Goal: Information Seeking & Learning: Learn about a topic

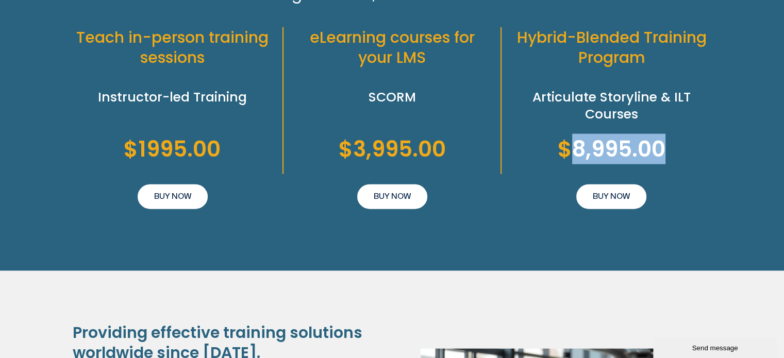
scroll to position [2350, 0]
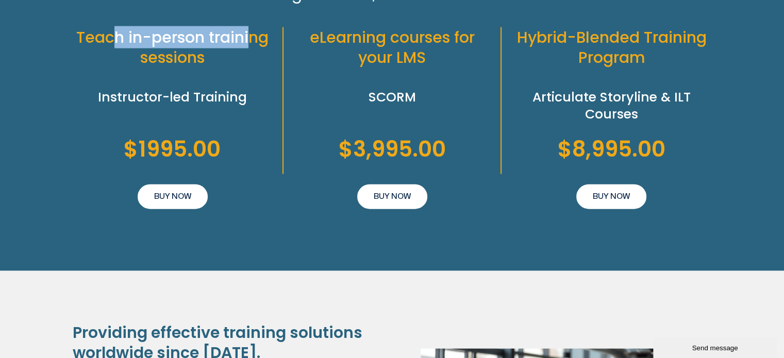
drag, startPoint x: 111, startPoint y: 51, endPoint x: 254, endPoint y: 45, distance: 142.5
click at [254, 45] on h2 "Teach in-person training sessions" at bounding box center [173, 47] width 200 height 40
click at [118, 45] on h2 "Teach in-person training sessions" at bounding box center [173, 47] width 200 height 40
drag, startPoint x: 91, startPoint y: 46, endPoint x: 253, endPoint y: 45, distance: 162.0
click at [253, 45] on h2 "Teach in-person training sessions" at bounding box center [173, 47] width 200 height 40
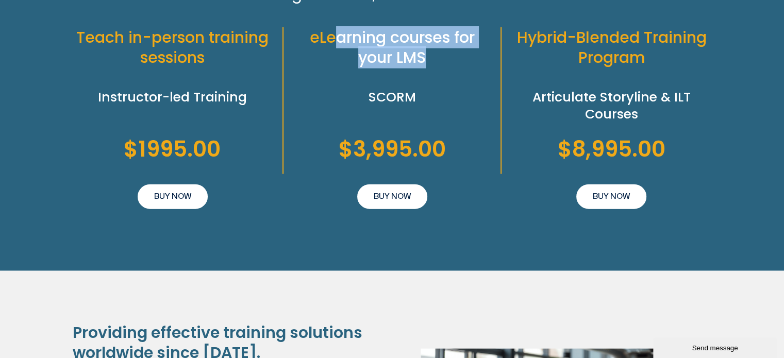
drag, startPoint x: 431, startPoint y: 65, endPoint x: 332, endPoint y: 53, distance: 99.3
click at [332, 53] on h2 "eLearning courses for your LMS" at bounding box center [392, 47] width 196 height 40
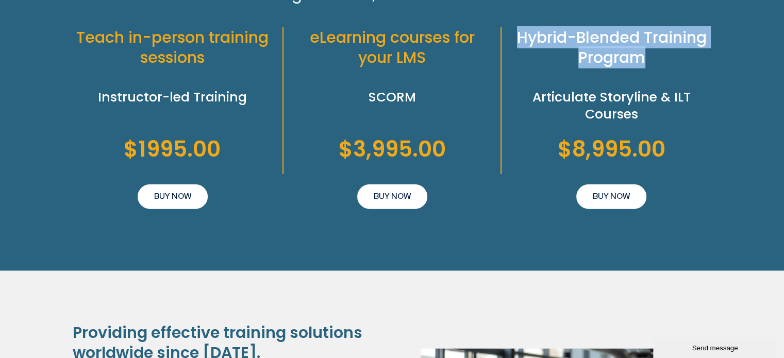
drag, startPoint x: 518, startPoint y: 48, endPoint x: 682, endPoint y: 83, distance: 167.6
click at [682, 83] on div "Hybrid-Blended Training Program Articulate Storyline & ILT Courses $8,995.00 BU…" at bounding box center [607, 100] width 210 height 147
click at [673, 83] on div "Hybrid-Blended Training Program Articulate Storyline & ILT Courses $8,995.00 BU…" at bounding box center [607, 100] width 210 height 147
